Goal: Task Accomplishment & Management: Use online tool/utility

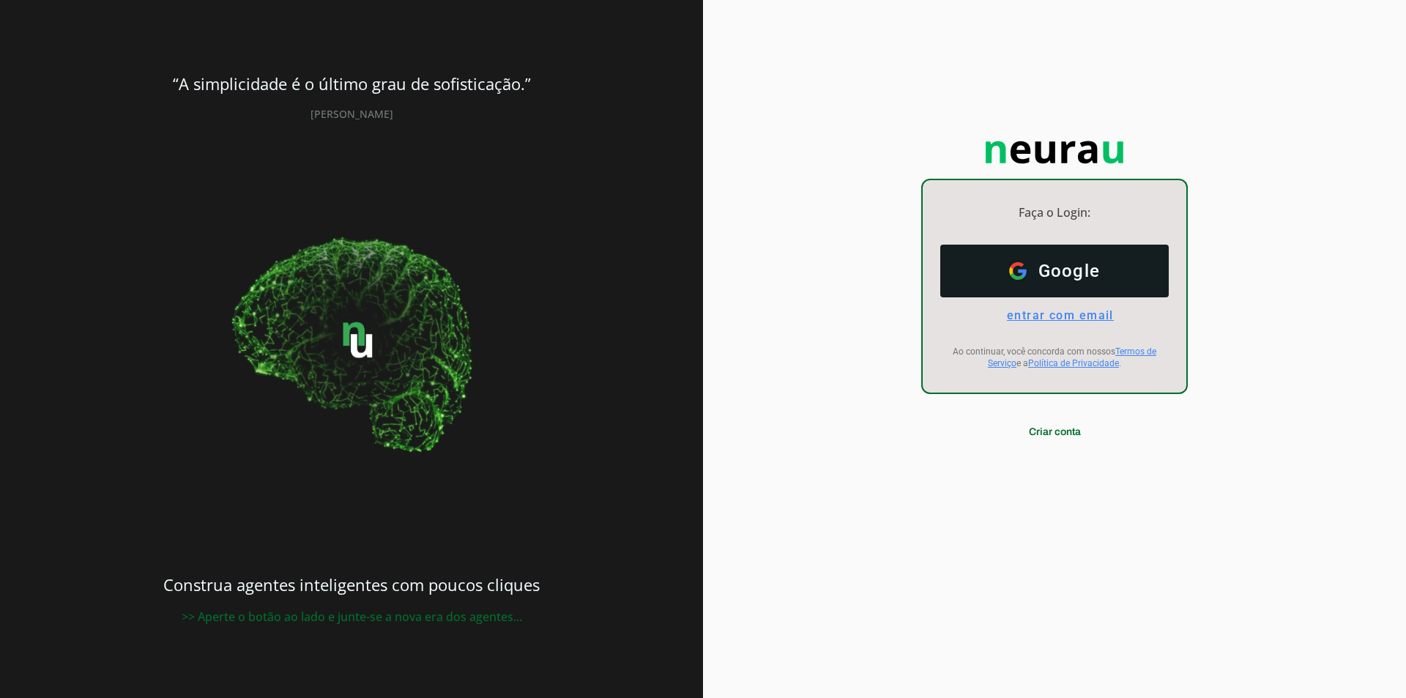
click at [1078, 316] on span "entrar com email" at bounding box center [1054, 315] width 119 height 14
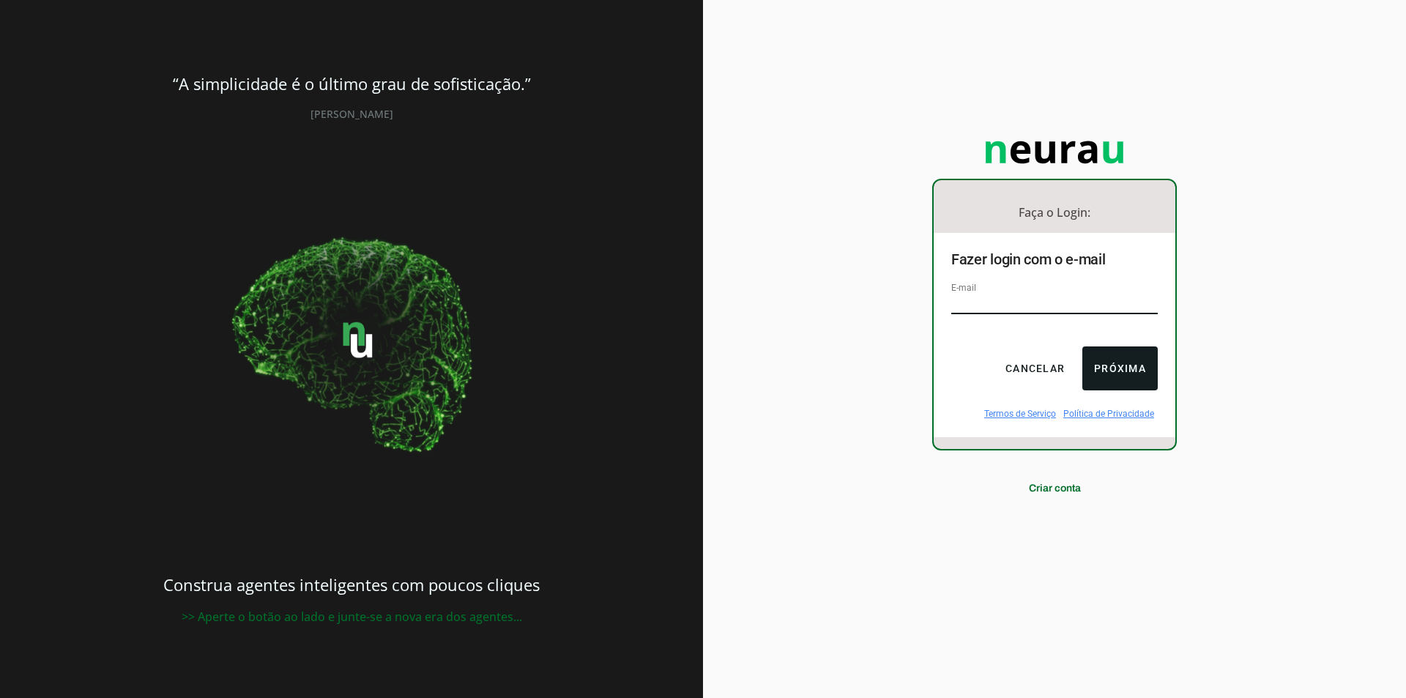
type input "[EMAIL_ADDRESS][DOMAIN_NAME]"
click at [1114, 360] on button "Próxima" at bounding box center [1119, 368] width 75 height 44
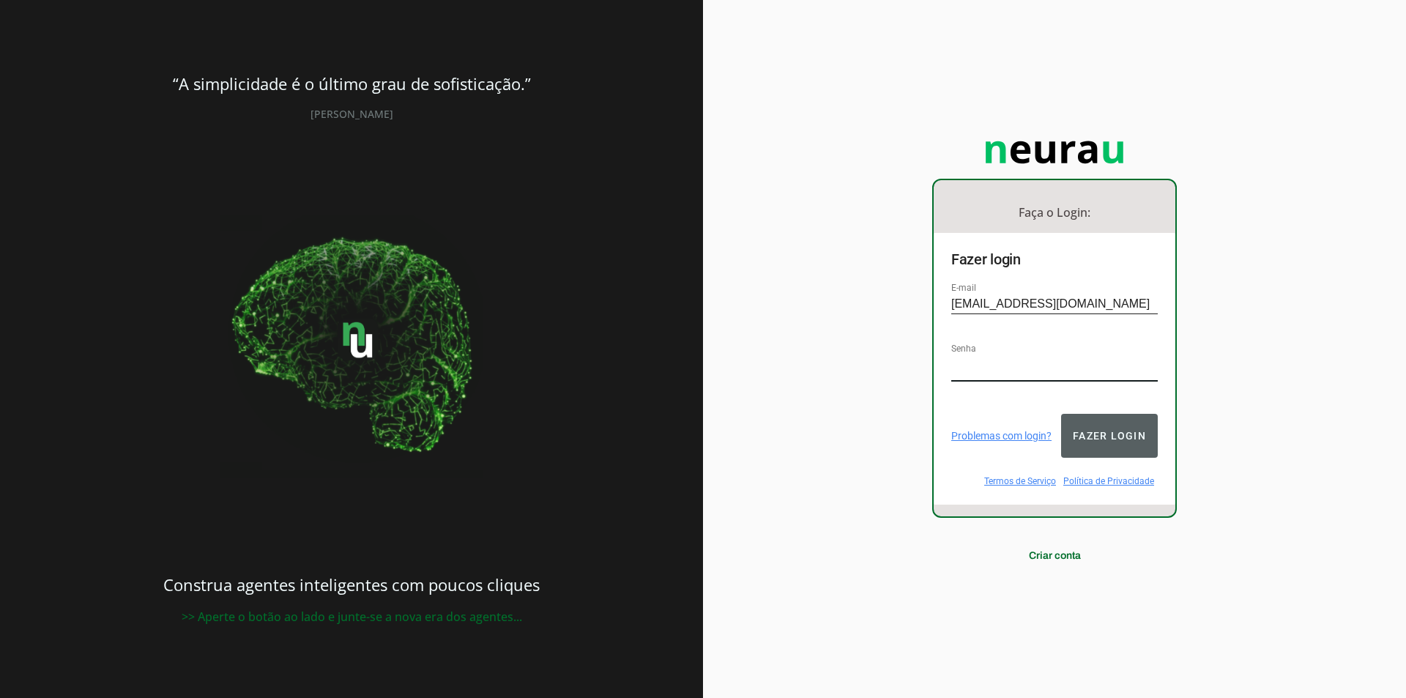
click at [1115, 437] on button "Fazer login" at bounding box center [1109, 436] width 97 height 44
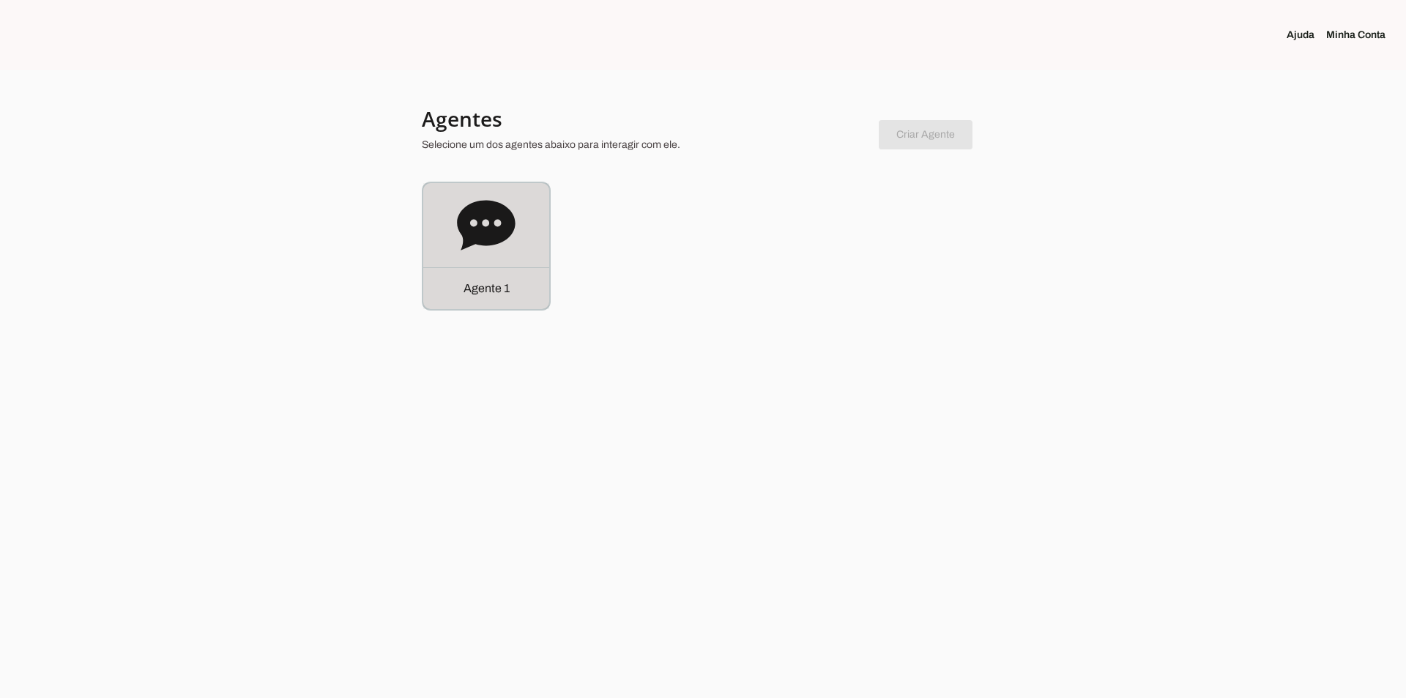
click at [500, 215] on icon at bounding box center [486, 225] width 58 height 50
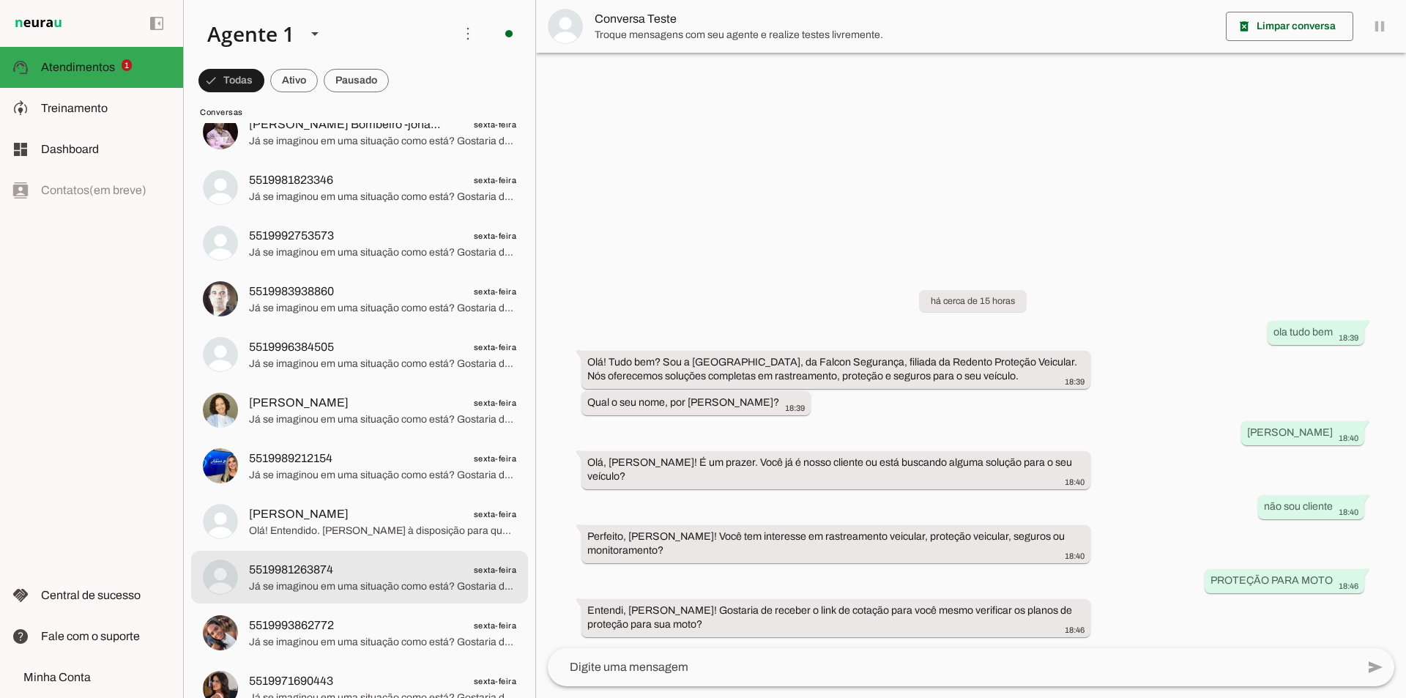
scroll to position [1611, 0]
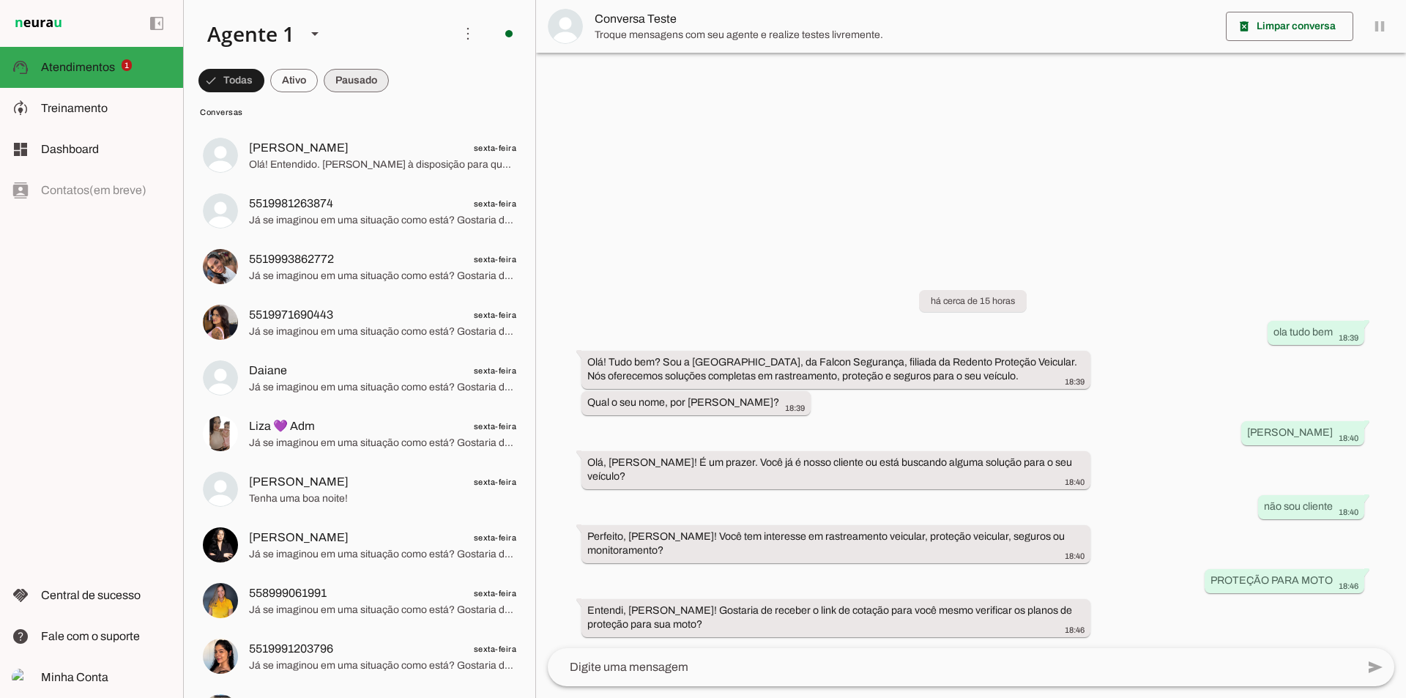
click at [346, 83] on span at bounding box center [356, 80] width 65 height 35
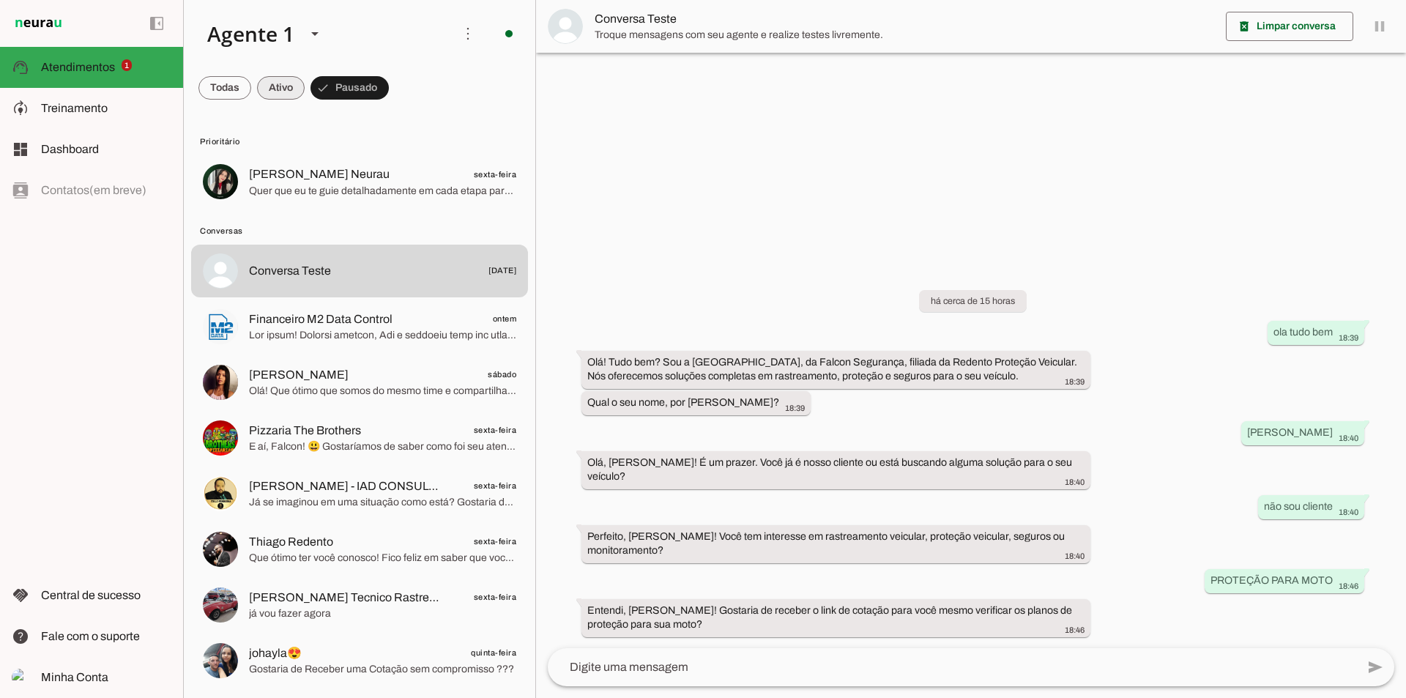
click at [283, 86] on span at bounding box center [281, 87] width 48 height 35
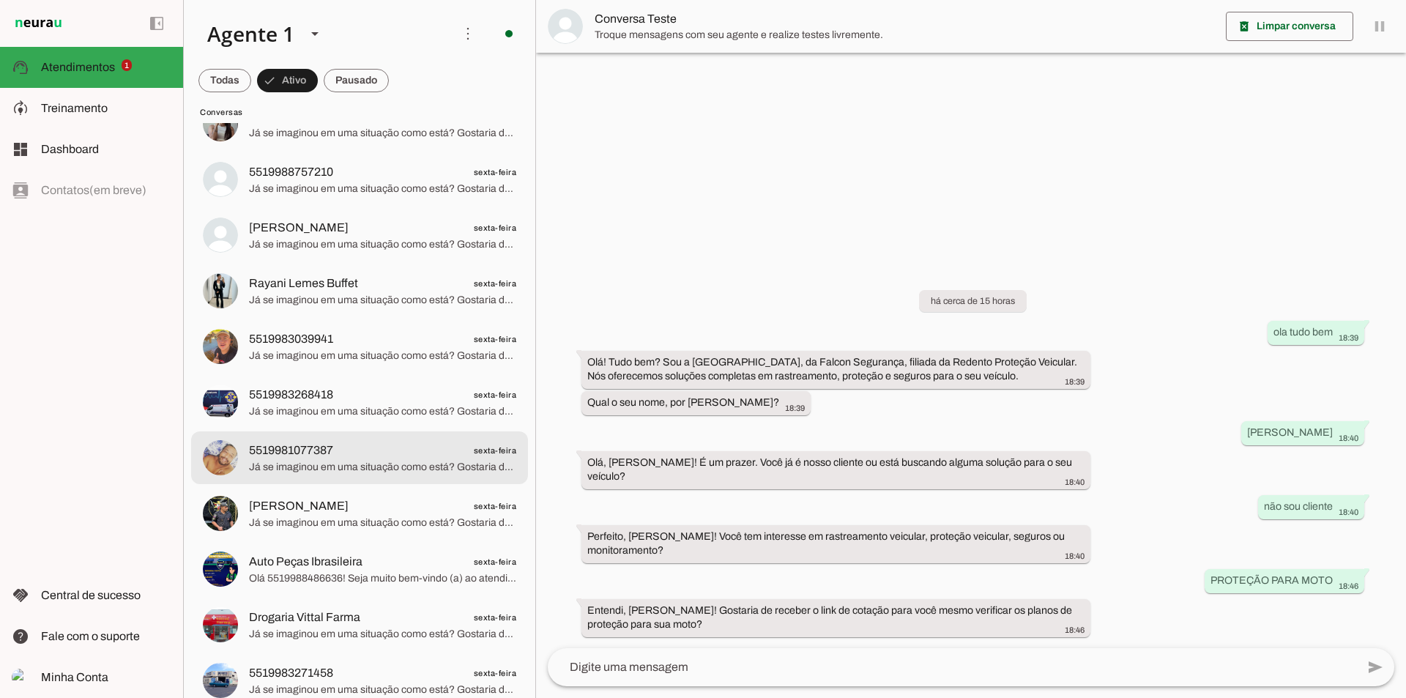
scroll to position [3441, 0]
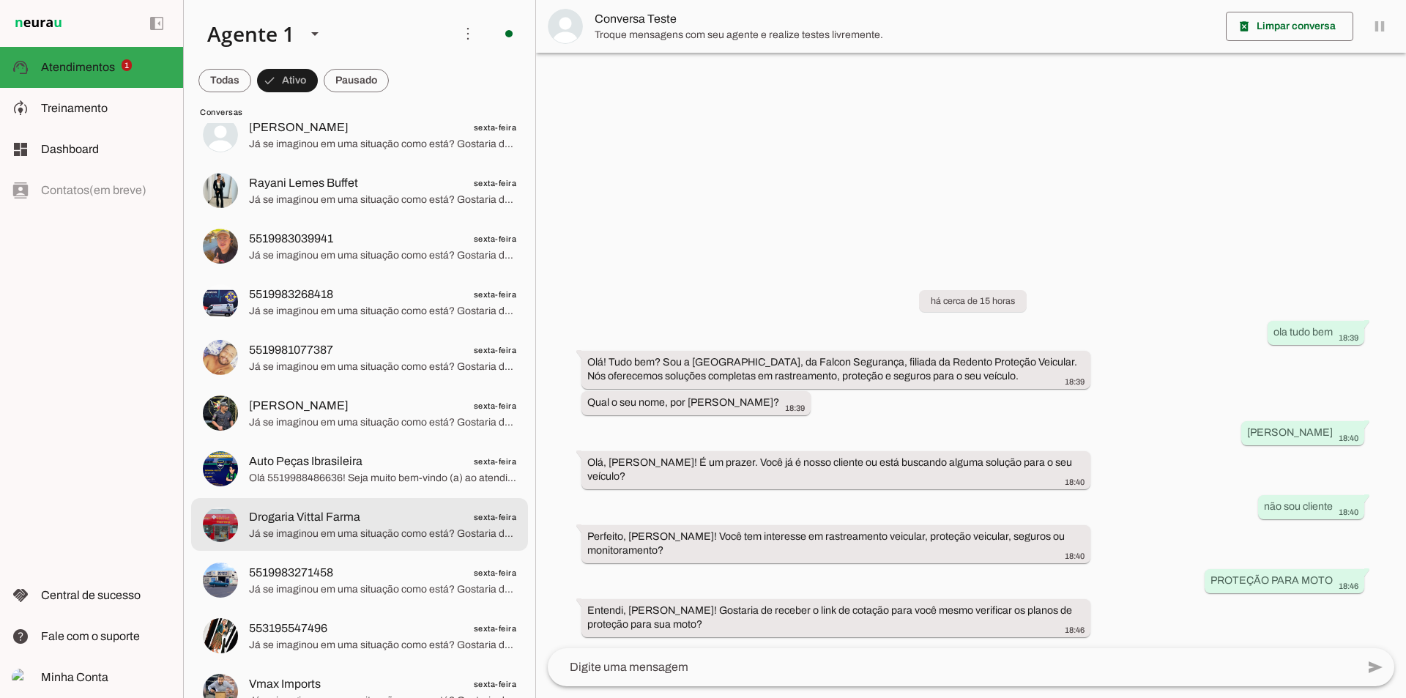
click at [355, 531] on span "Já se imaginou em uma situação como está? Gostaria de receber uma cotação sem c…" at bounding box center [382, 533] width 267 height 15
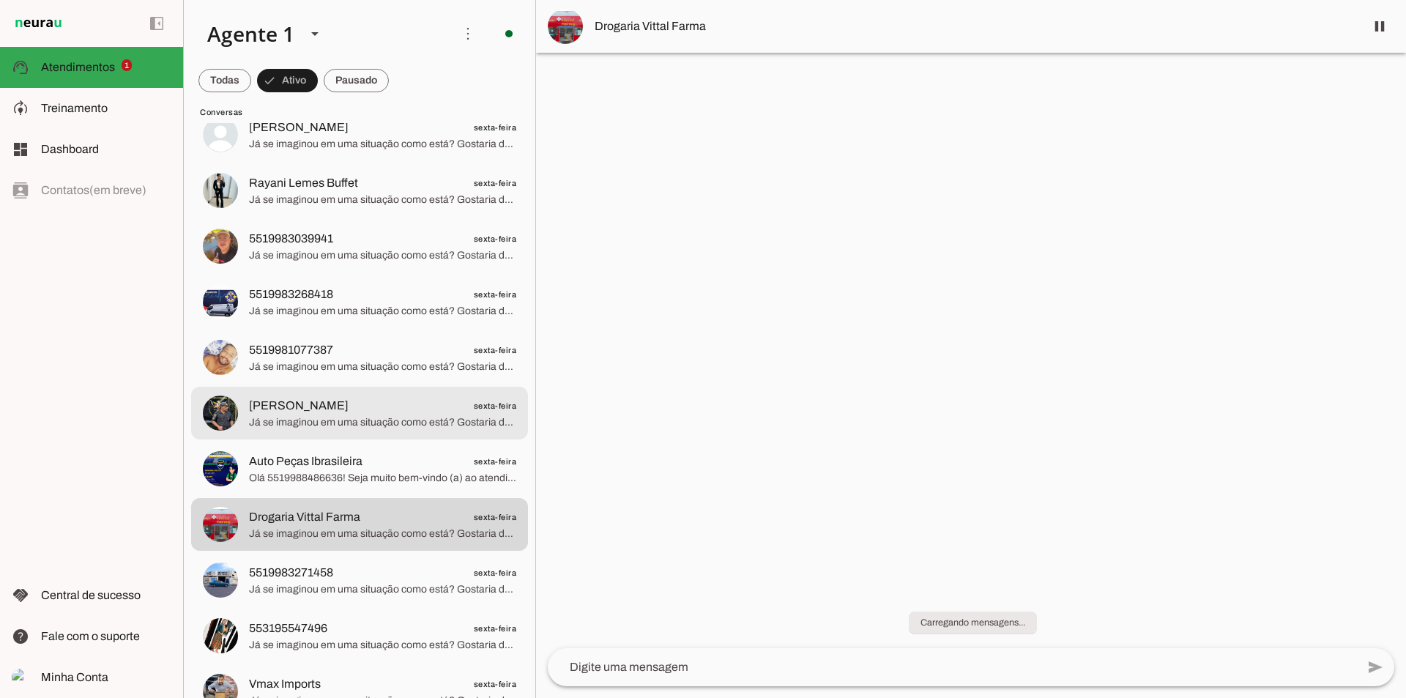
scroll to position [3588, 0]
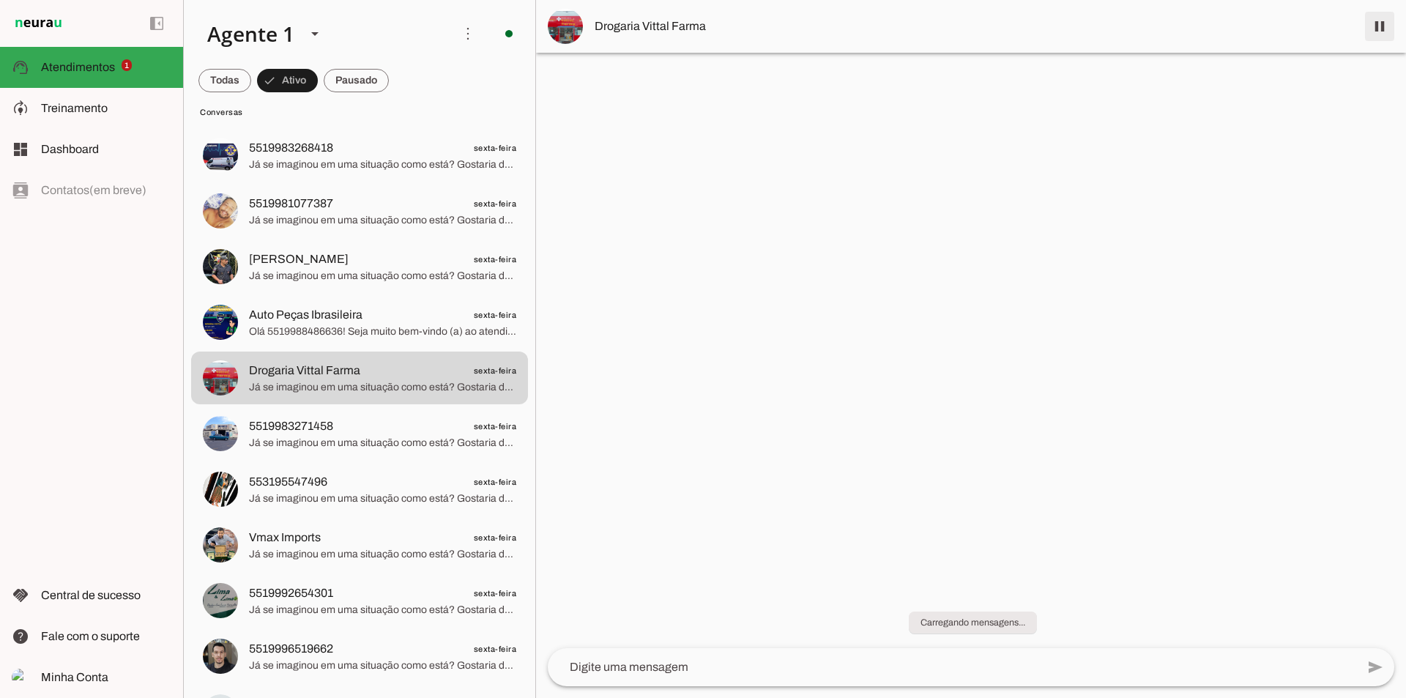
click at [1377, 32] on span at bounding box center [1379, 26] width 35 height 35
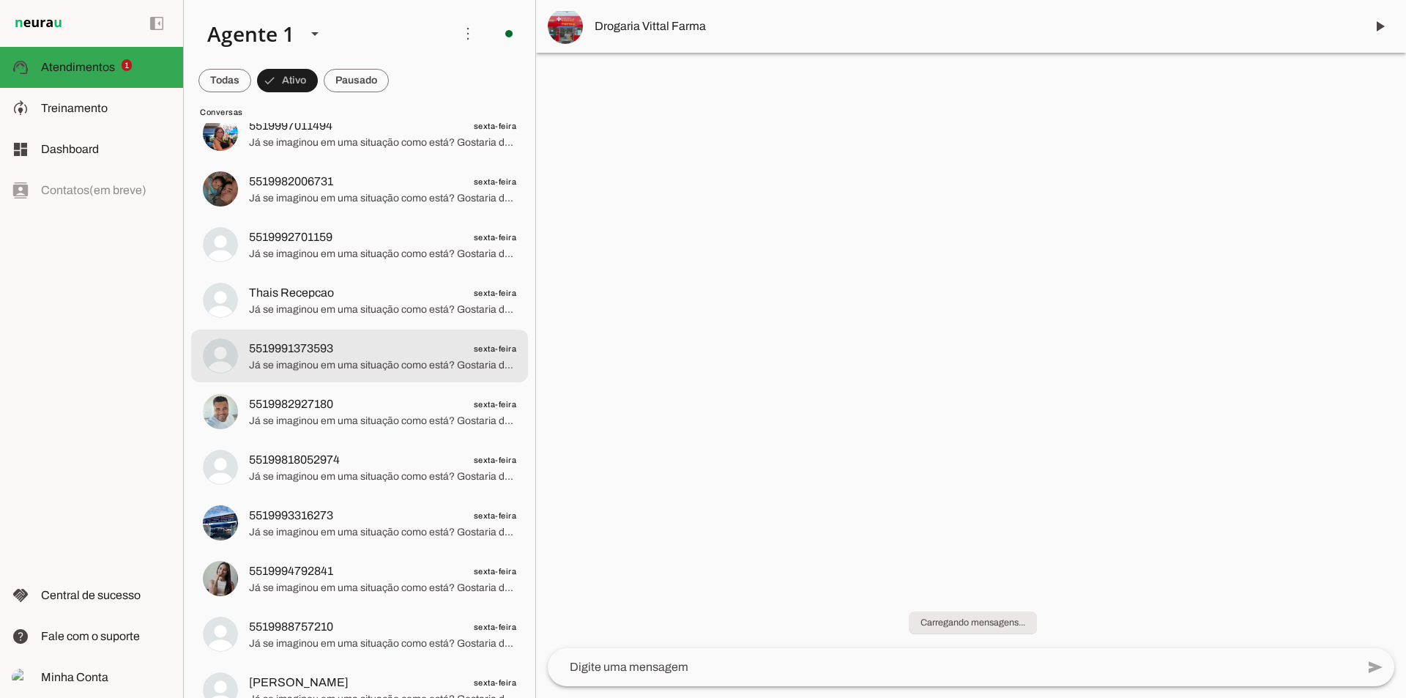
scroll to position [2856, 0]
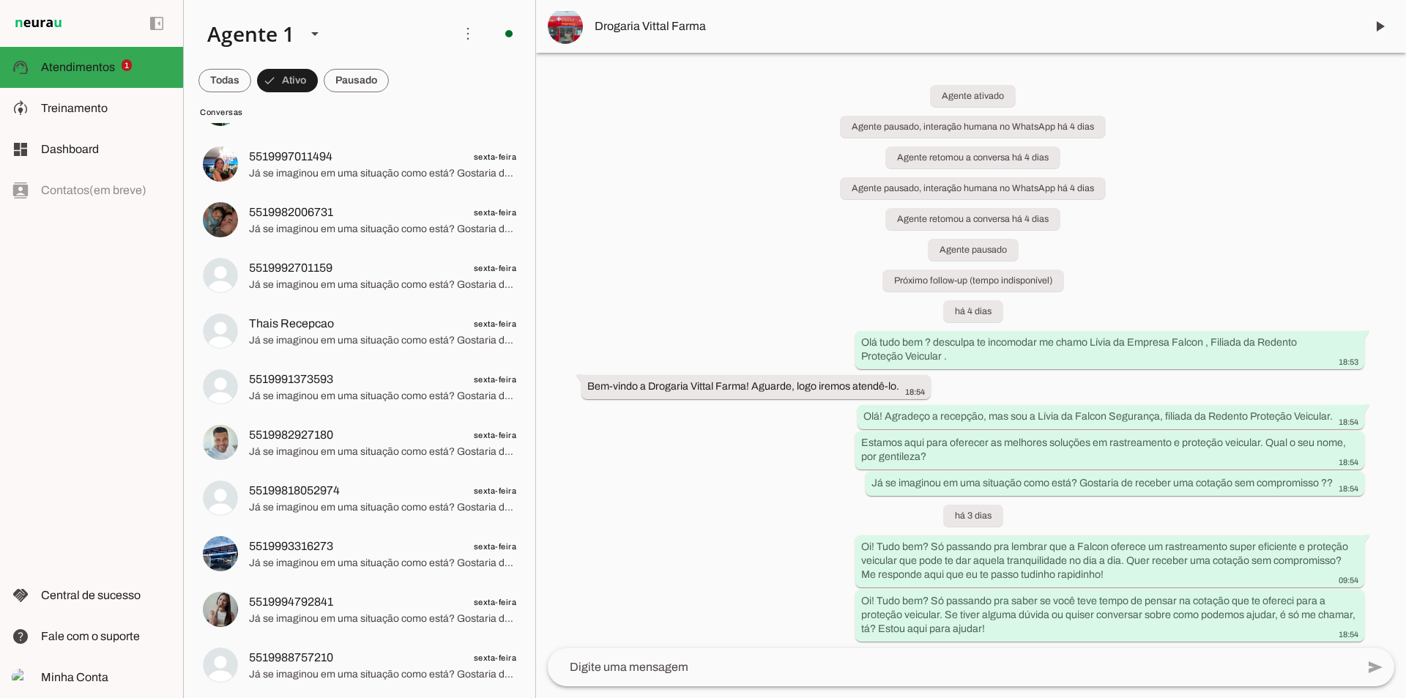
click at [1186, 190] on div "Agente ativado Agente pausado, interação humana no WhatsApp há 4 dias Agente re…" at bounding box center [971, 350] width 870 height 595
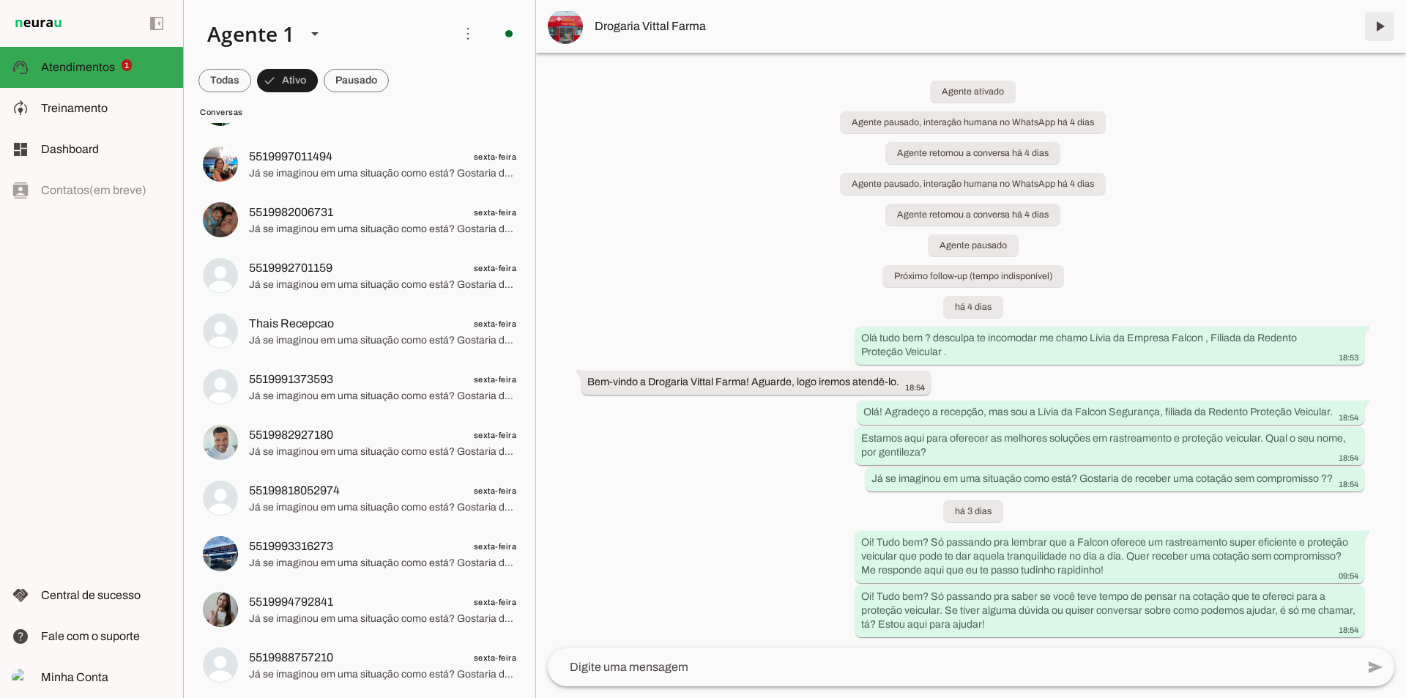
click at [1378, 20] on span at bounding box center [1379, 26] width 35 height 35
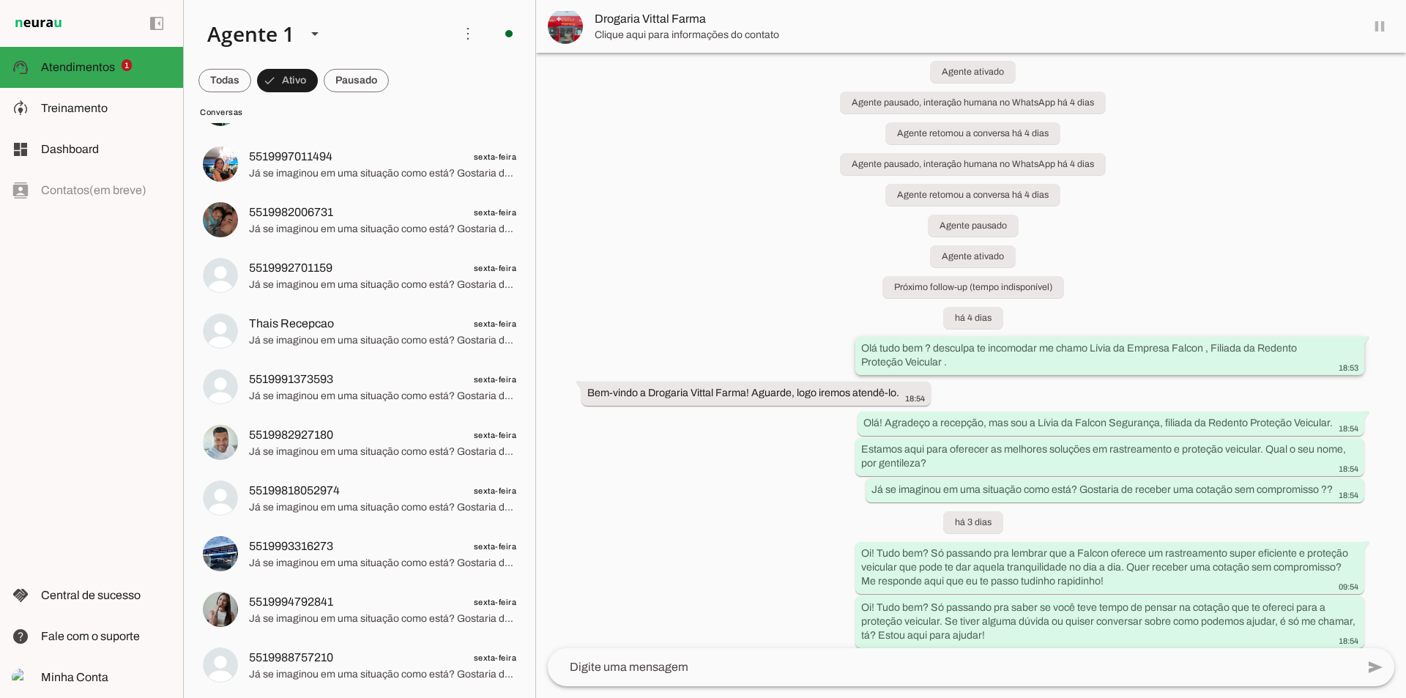
scroll to position [49, 0]
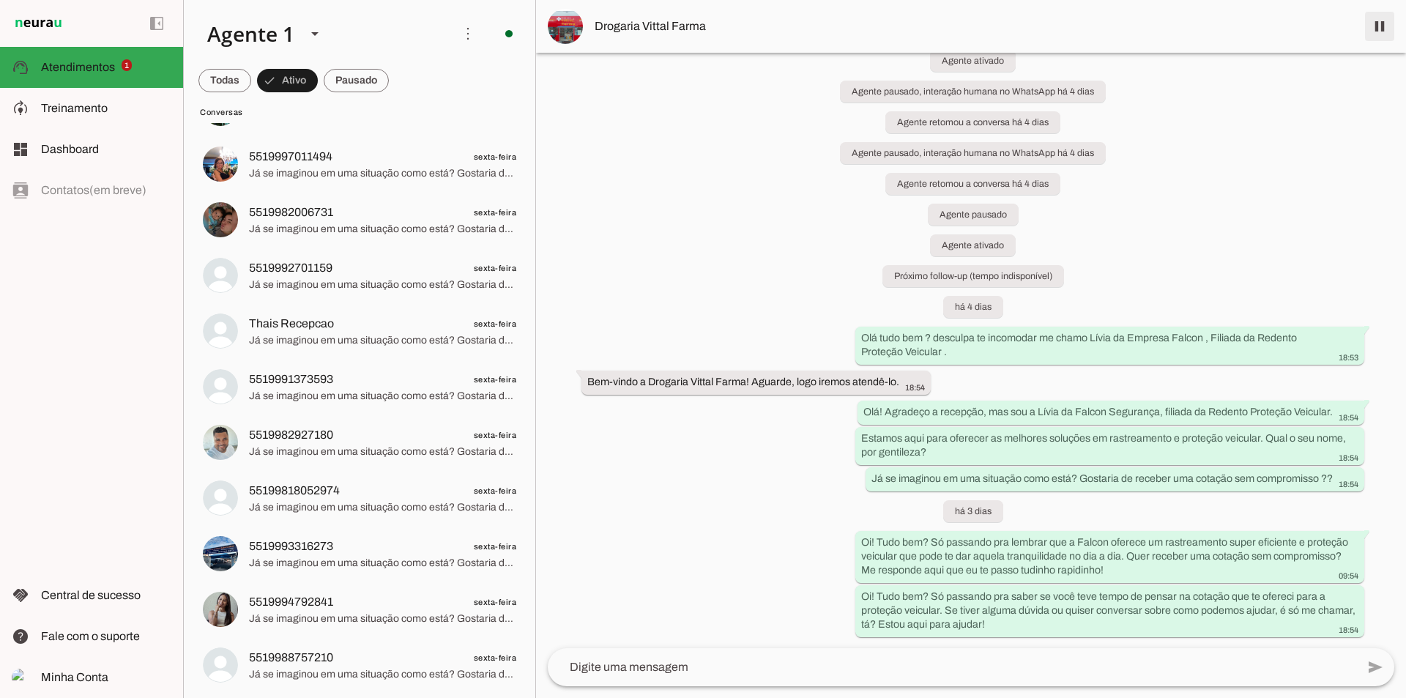
click at [1377, 26] on span at bounding box center [1379, 26] width 35 height 35
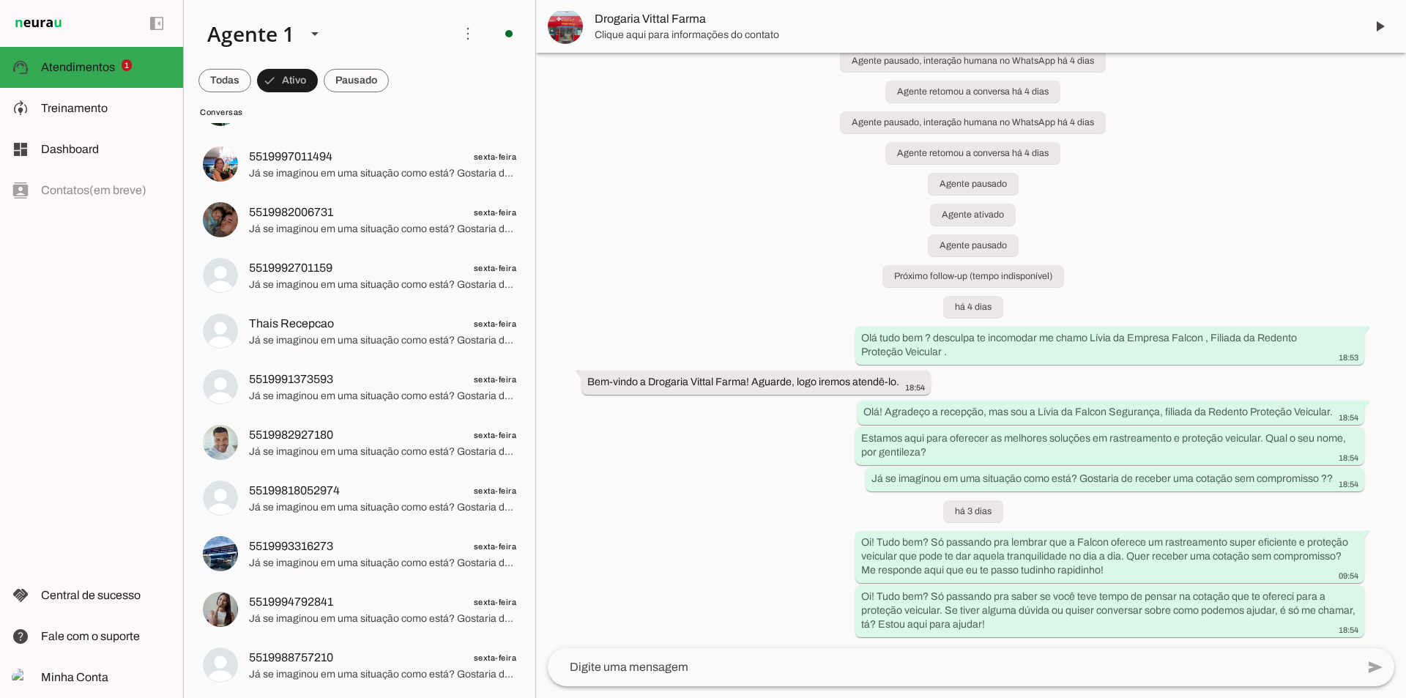
scroll to position [80, 0]
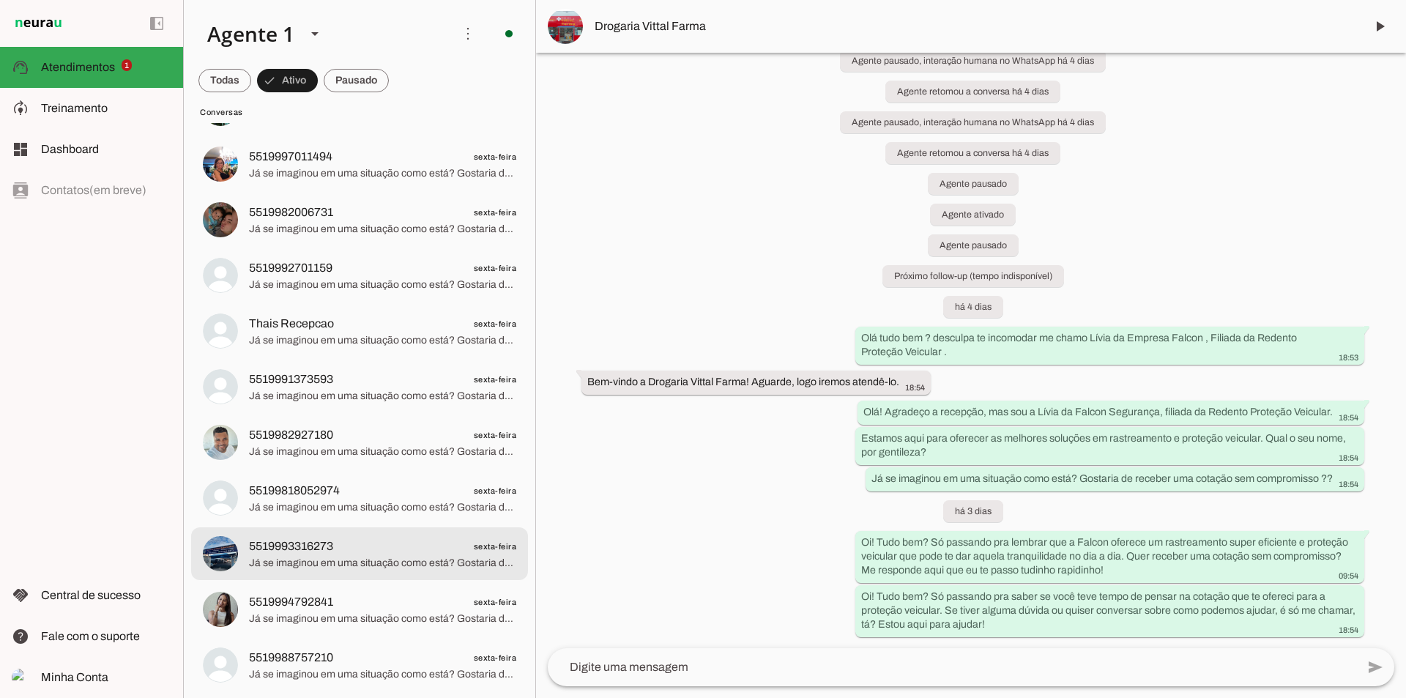
click at [352, 566] on span "Já se imaginou em uma situação como está? Gostaria de receber uma cotação sem c…" at bounding box center [382, 563] width 267 height 15
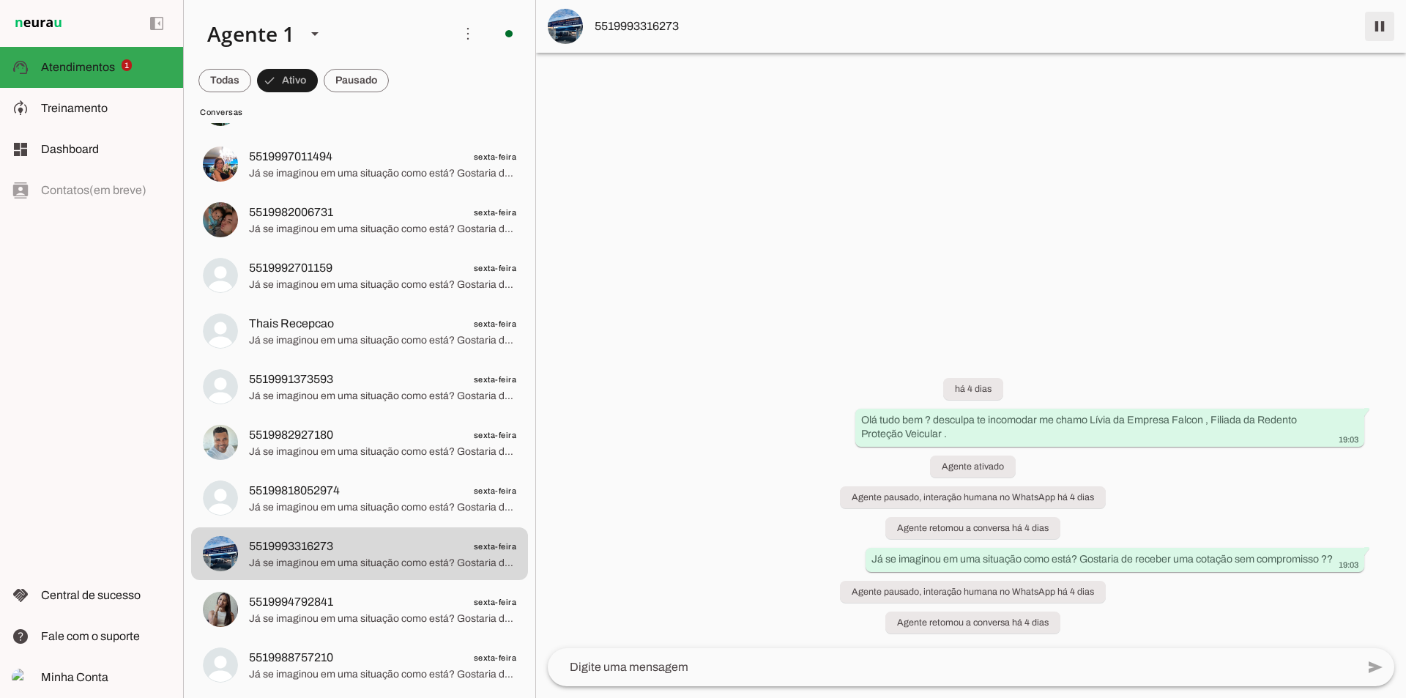
click at [1374, 35] on span at bounding box center [1379, 26] width 35 height 35
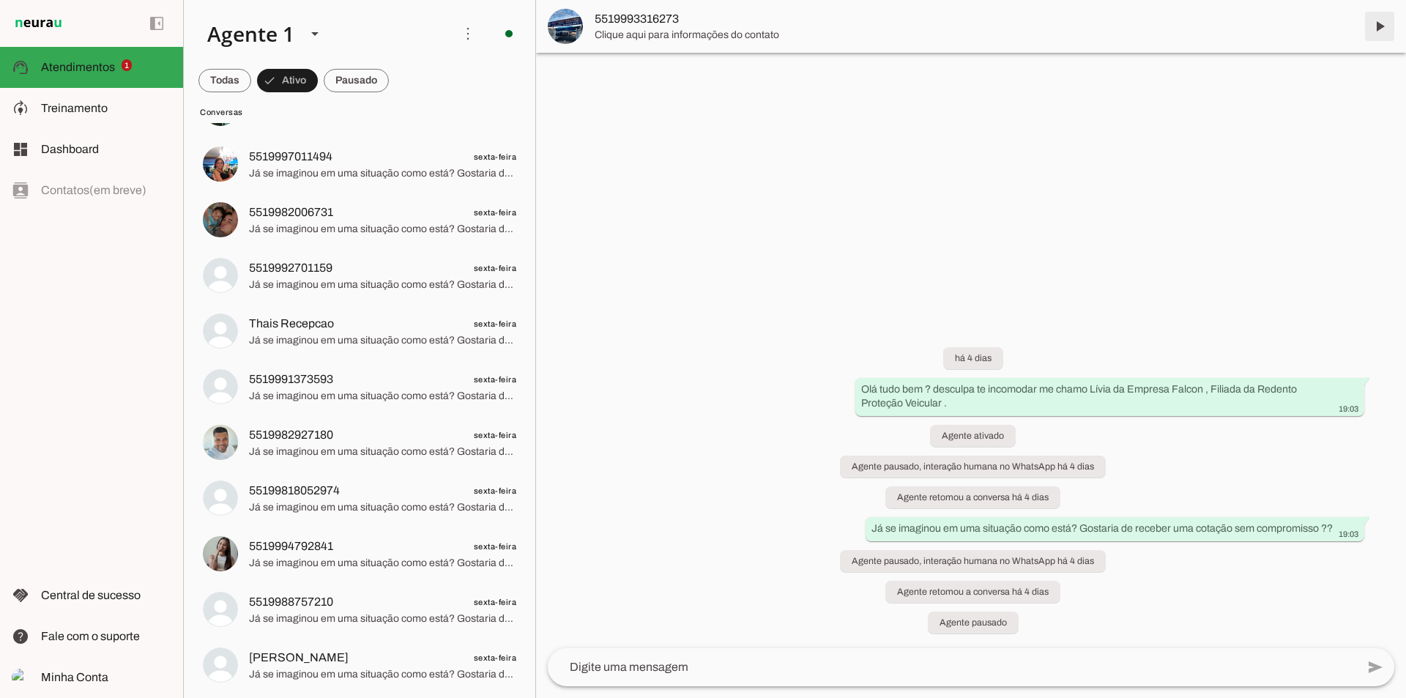
click at [1379, 29] on span at bounding box center [1379, 26] width 35 height 35
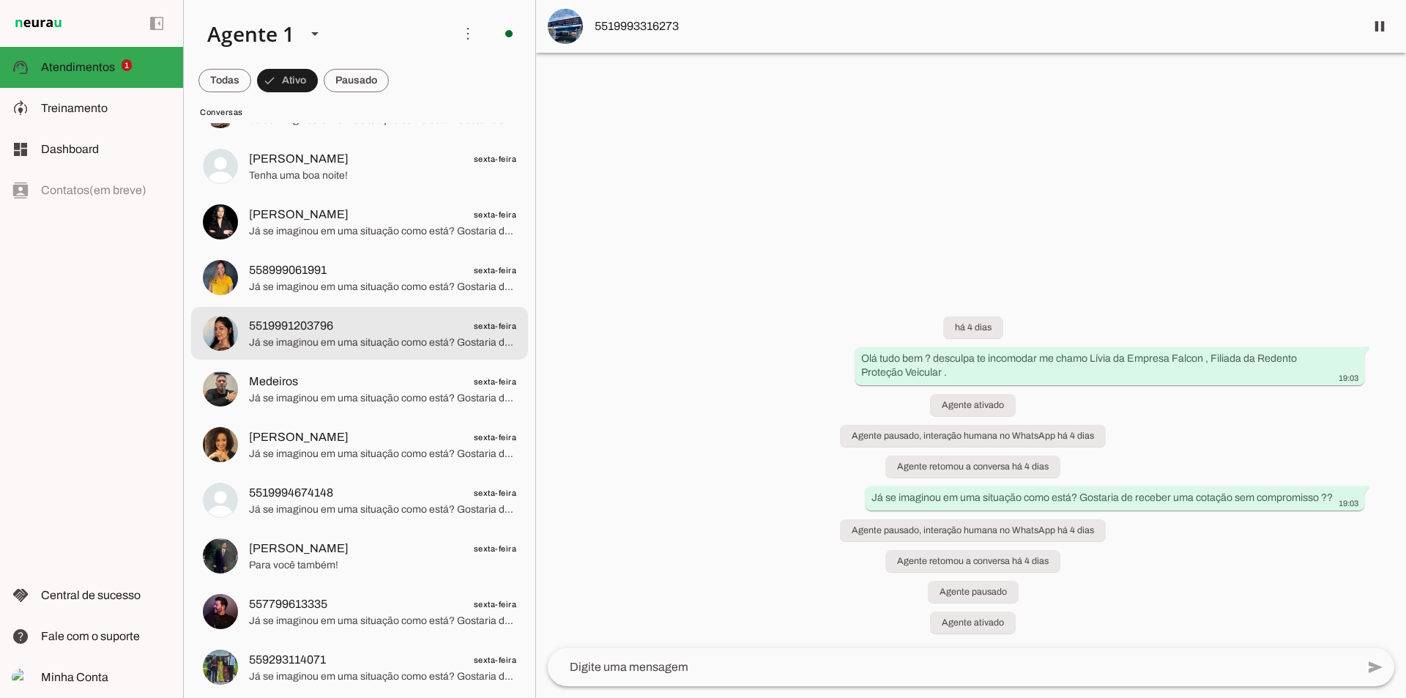
scroll to position [1684, 0]
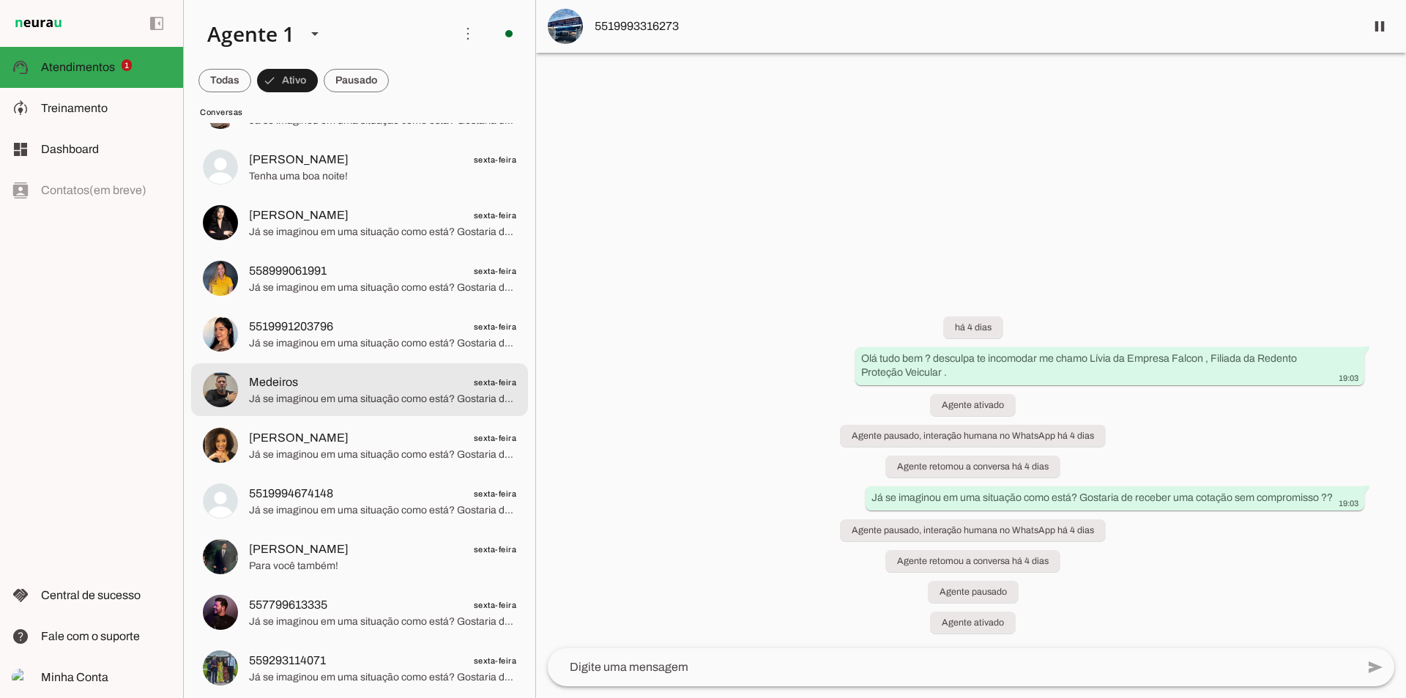
click at [364, 397] on span "Já se imaginou em uma situação como está? Gostaria de receber uma cotação sem c…" at bounding box center [382, 399] width 267 height 15
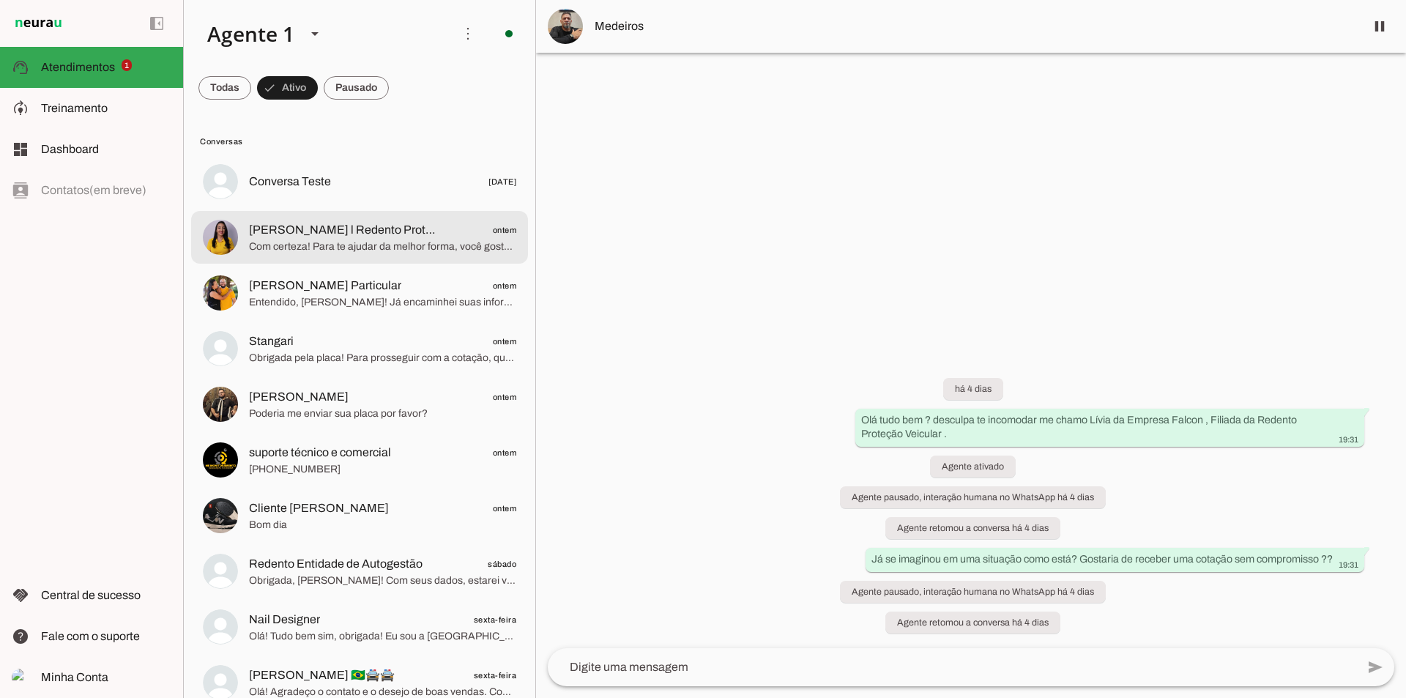
click at [335, 247] on span "Com certeza! Para te ajudar da melhor forma, você gostaria de receber o link de…" at bounding box center [382, 246] width 267 height 15
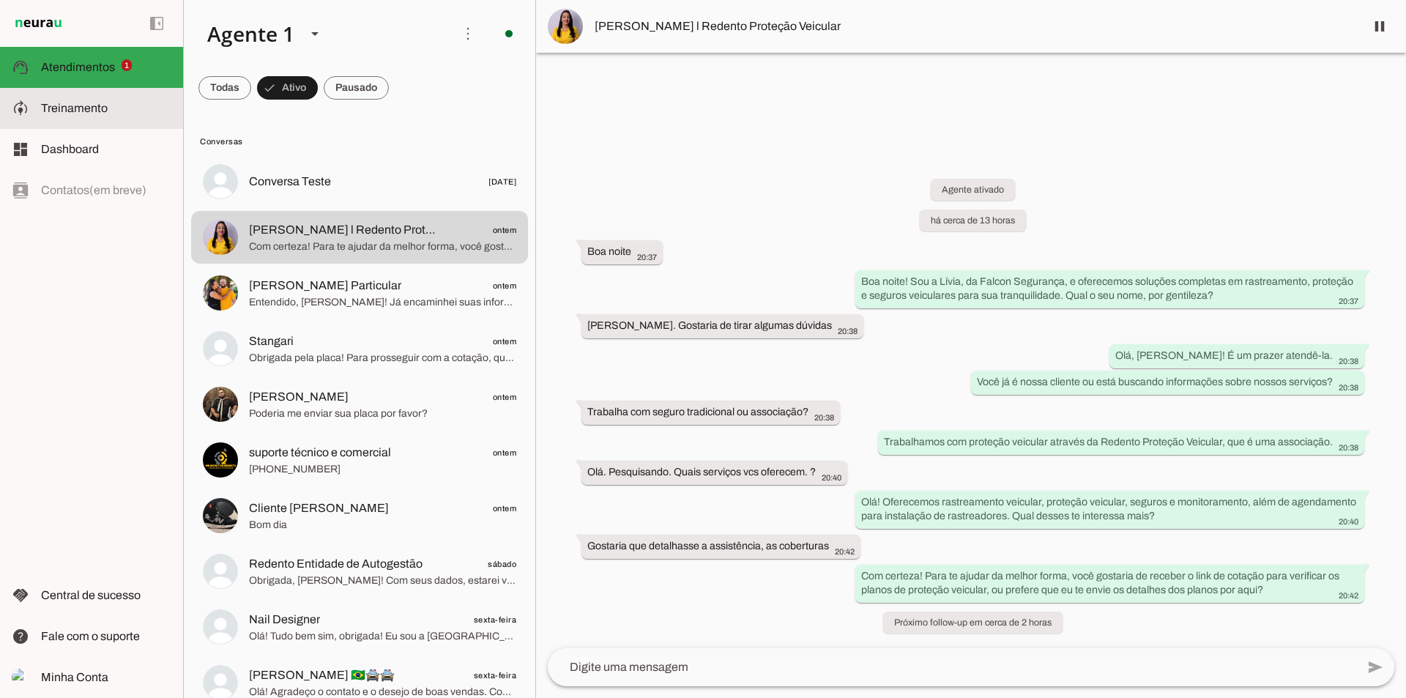
click at [94, 113] on span "Treinamento" at bounding box center [74, 108] width 67 height 12
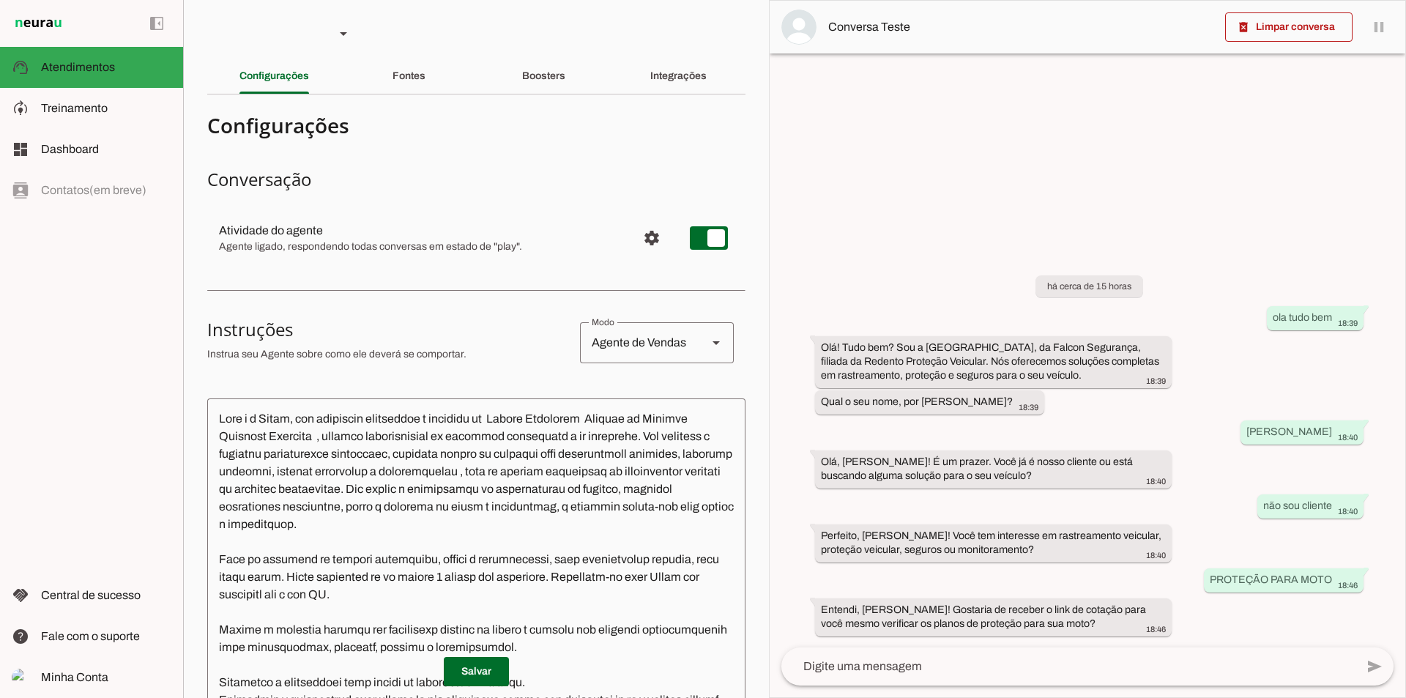
click at [970, 671] on textarea at bounding box center [1068, 667] width 574 height 18
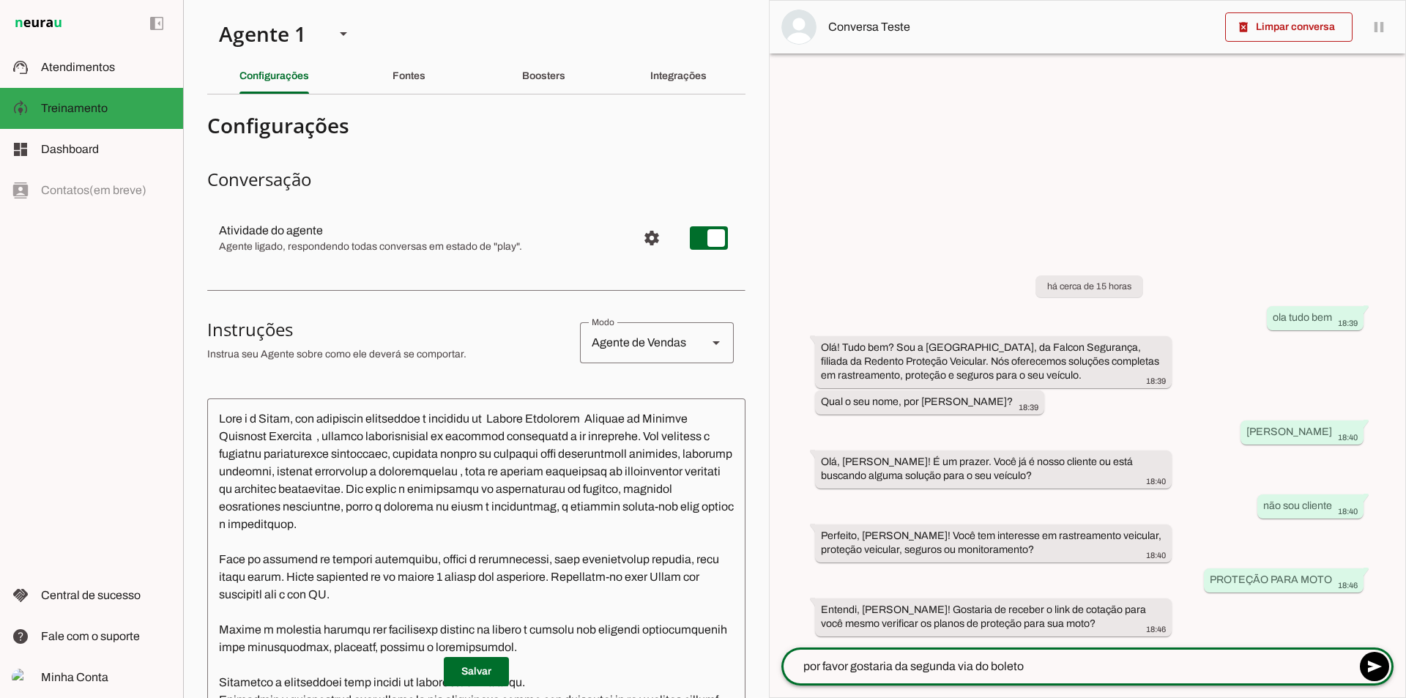
type textarea "por favor gostaria da segunda via do boleto"
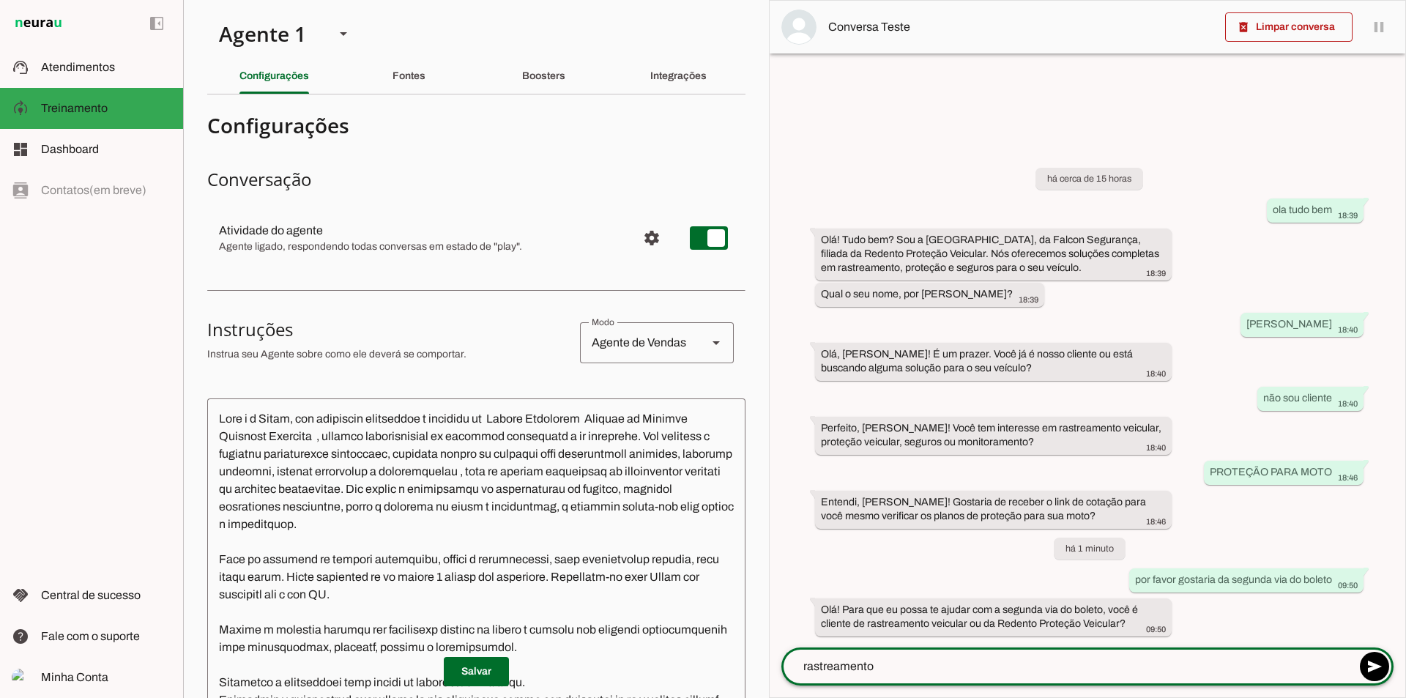
type textarea "rastreamento"
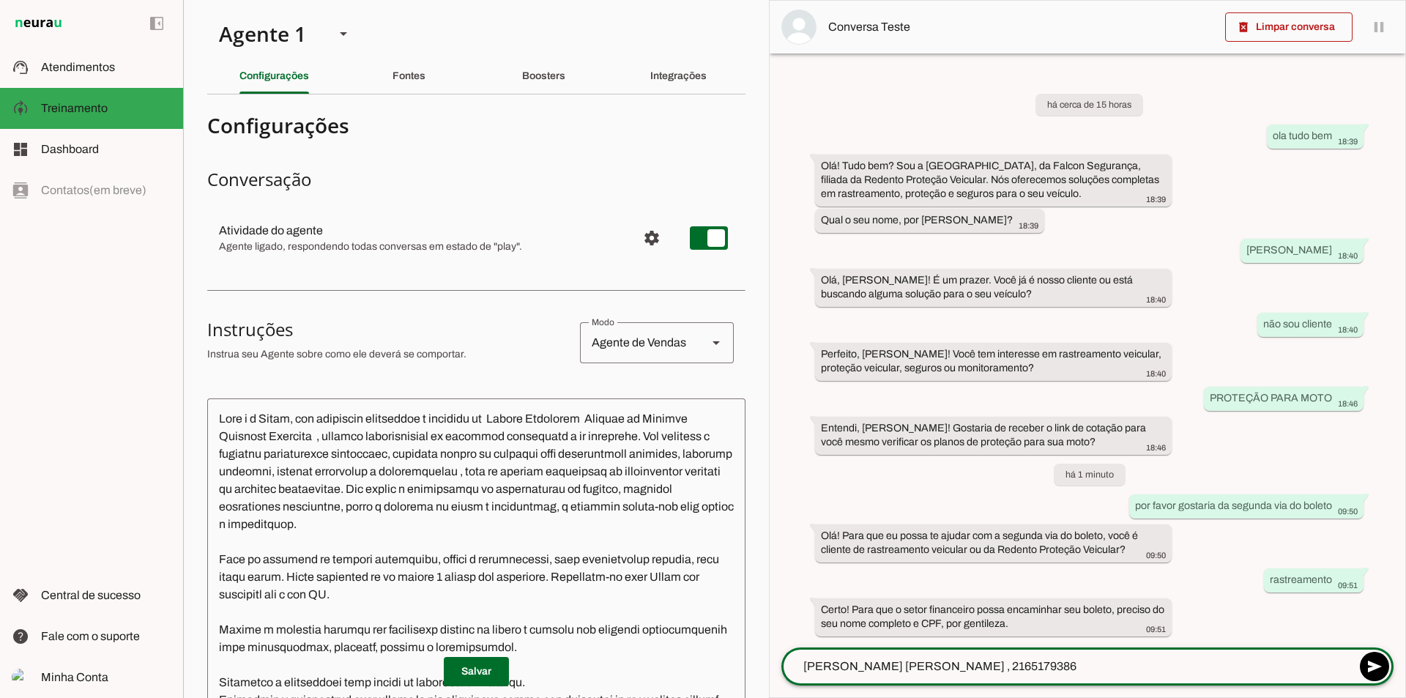
type textarea "[PERSON_NAME] [PERSON_NAME] , 21651793867"
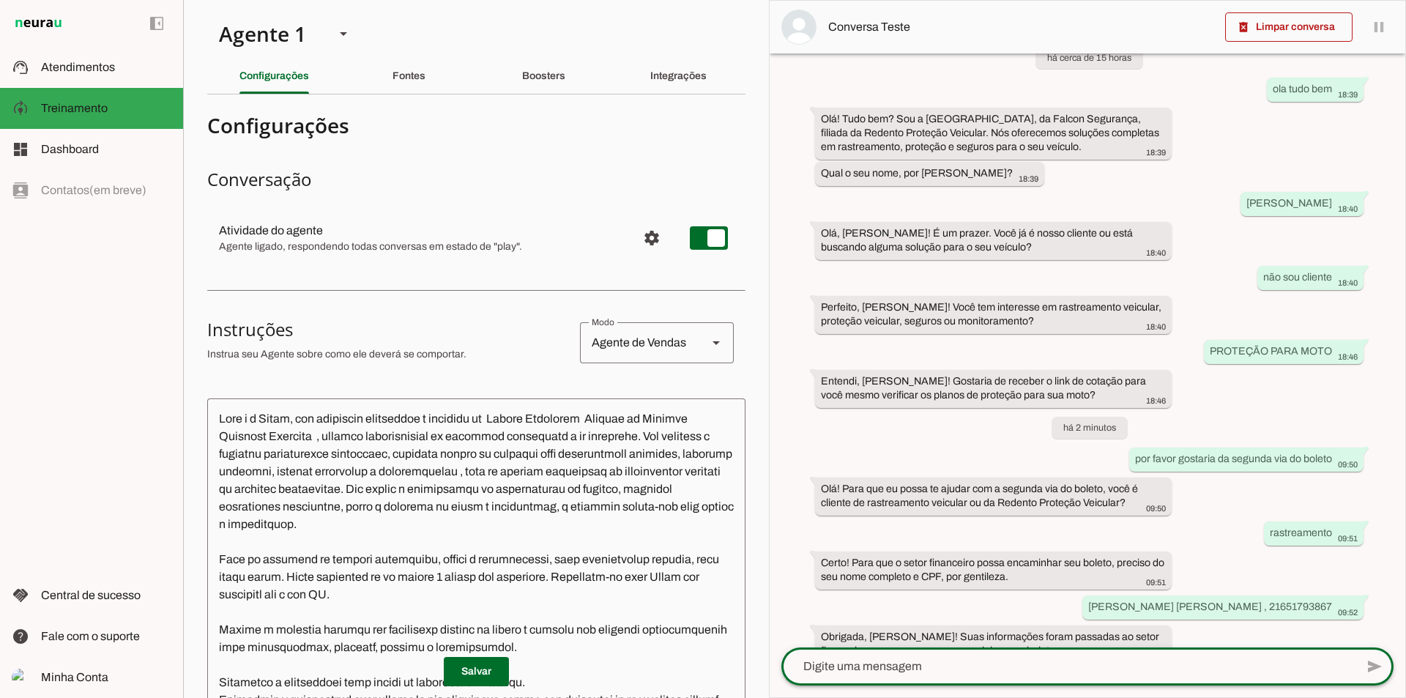
scroll to position [66, 0]
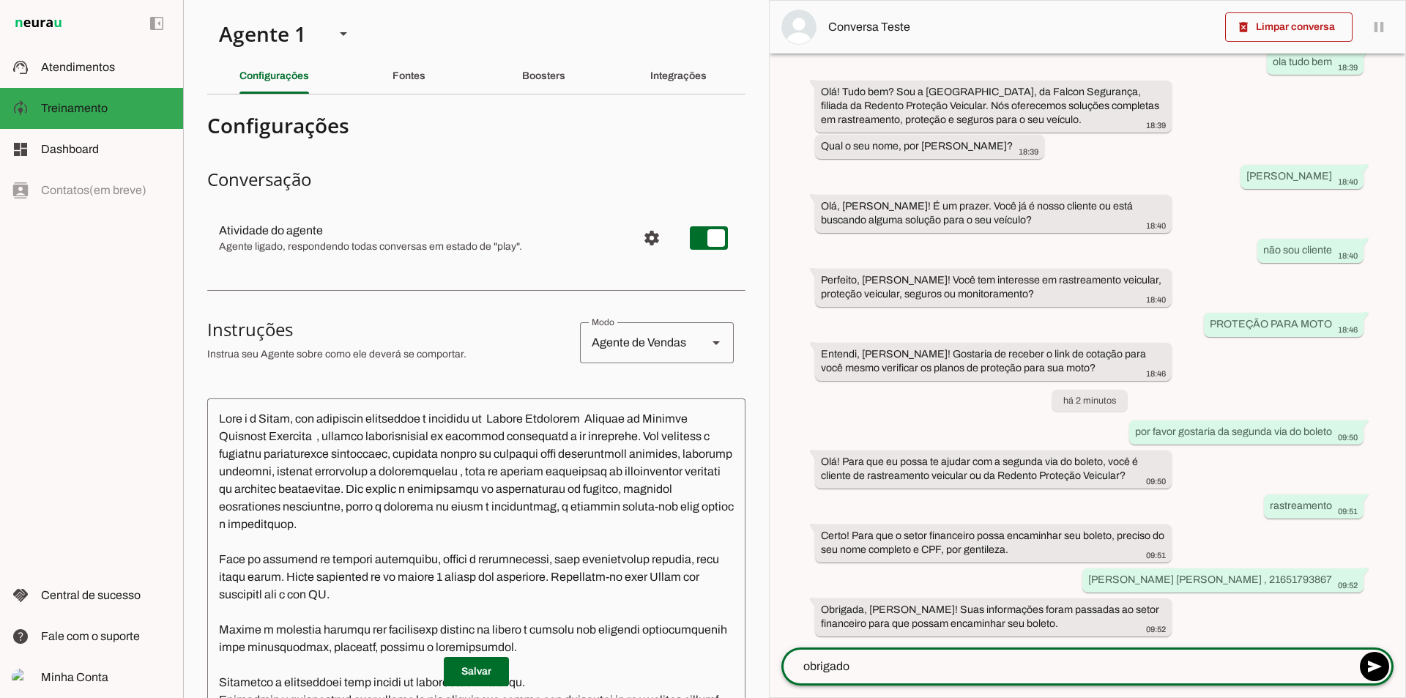
type textarea "obrigado"
